Goal: Information Seeking & Learning: Learn about a topic

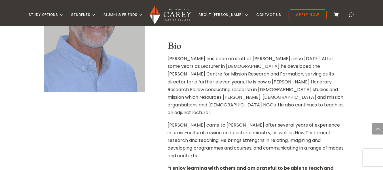
scroll to position [227, 0]
click at [170, 60] on p "[PERSON_NAME] has been on staff at [PERSON_NAME] since [DATE]. After some years…" at bounding box center [256, 87] width 177 height 66
click at [168, 58] on p "[PERSON_NAME] has been on staff at [PERSON_NAME] since [DATE]. After some years…" at bounding box center [256, 87] width 177 height 66
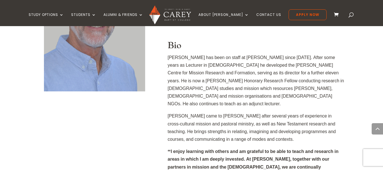
click at [324, 34] on div at bounding box center [256, 36] width 177 height 9
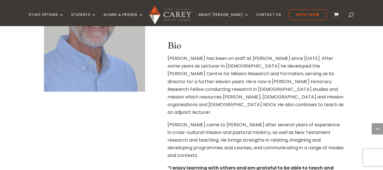
click at [169, 60] on p "[PERSON_NAME] has been on staff at [PERSON_NAME] since [DATE]. After some years…" at bounding box center [256, 87] width 177 height 66
click at [168, 60] on p "[PERSON_NAME] has been on staff at [PERSON_NAME] since [DATE]. After some years…" at bounding box center [256, 87] width 177 height 66
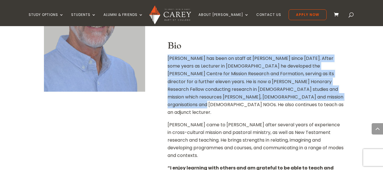
drag, startPoint x: 168, startPoint y: 60, endPoint x: 296, endPoint y: 100, distance: 134.5
click at [296, 100] on p "[PERSON_NAME] has been on staff at [PERSON_NAME] since [DATE]. After some years…" at bounding box center [256, 87] width 177 height 66
copy p "[PERSON_NAME] has been on staff at [PERSON_NAME] since [DATE]. After some years…"
